Goal: Transaction & Acquisition: Purchase product/service

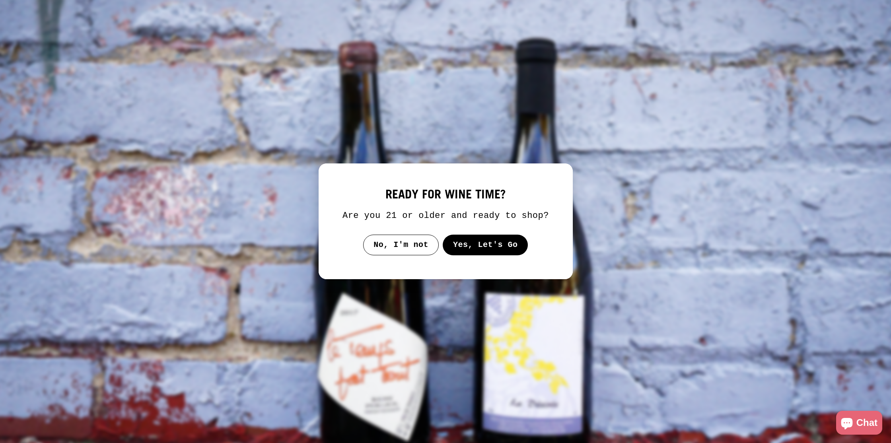
click at [494, 244] on button "Yes, Let's Go" at bounding box center [486, 245] width 86 height 21
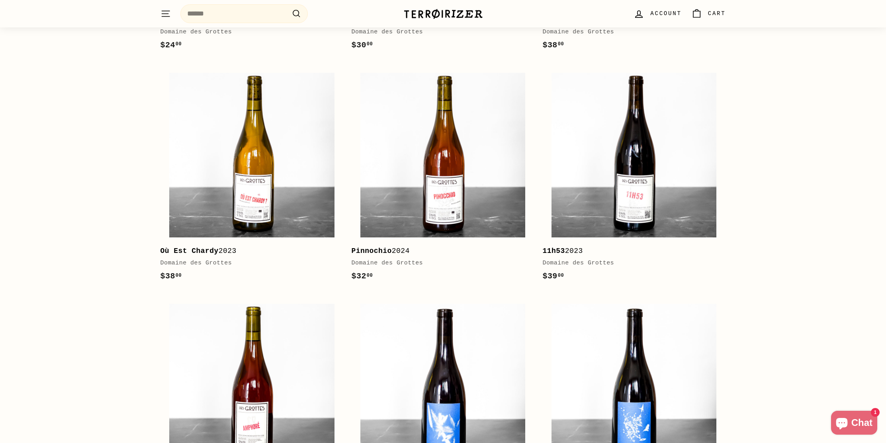
scroll to position [858, 0]
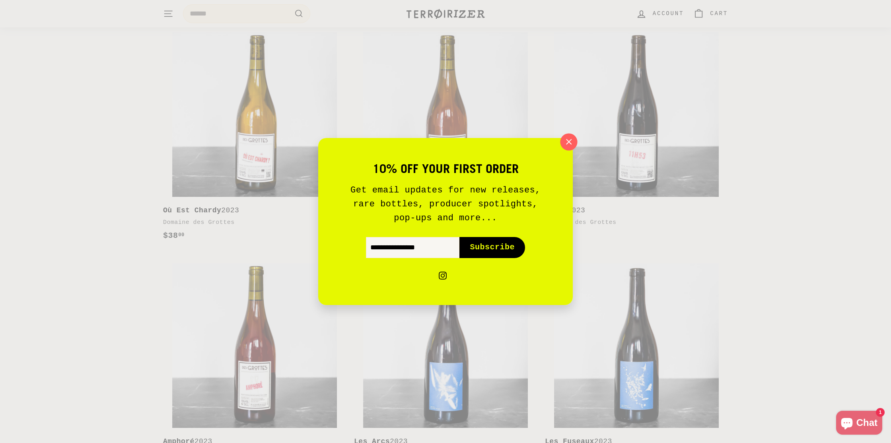
click at [569, 138] on icon "button" at bounding box center [569, 142] width 12 height 12
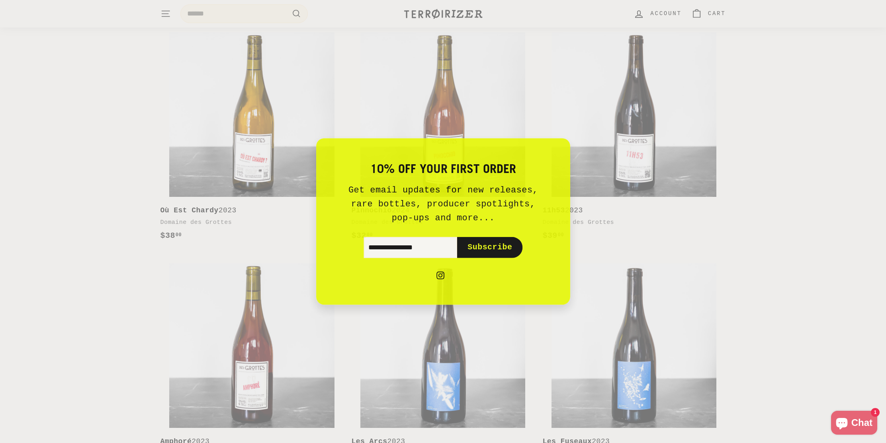
scroll to position [1097, 0]
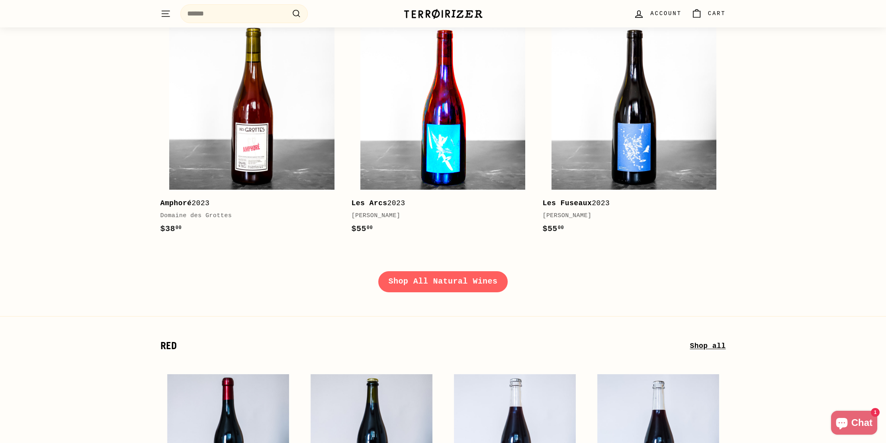
click at [392, 144] on img at bounding box center [442, 107] width 165 height 165
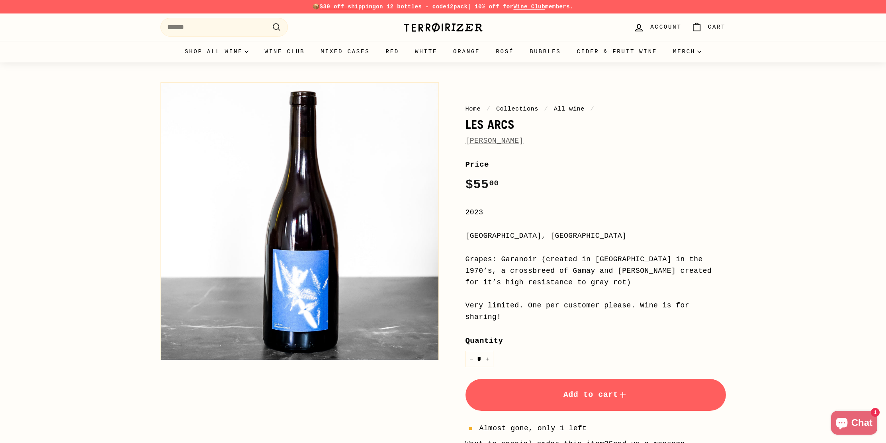
click at [529, 384] on button "Add to cart" at bounding box center [595, 395] width 260 height 32
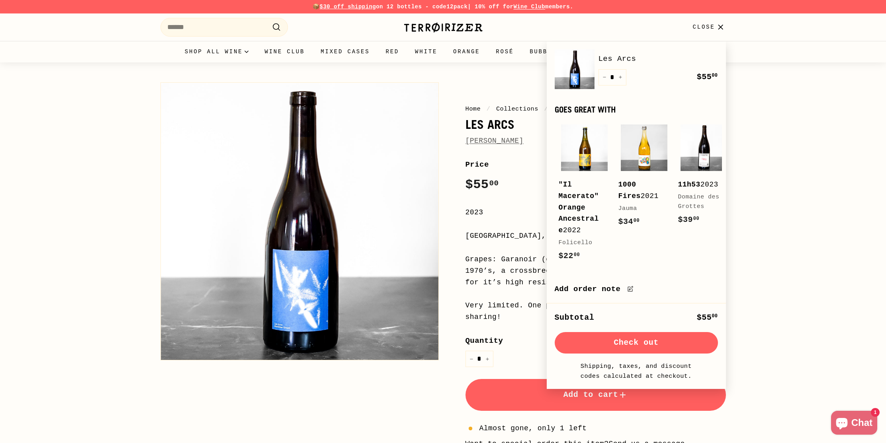
click at [578, 347] on button "Check out" at bounding box center [635, 342] width 163 height 21
